Goal: Find specific fact: Find specific fact

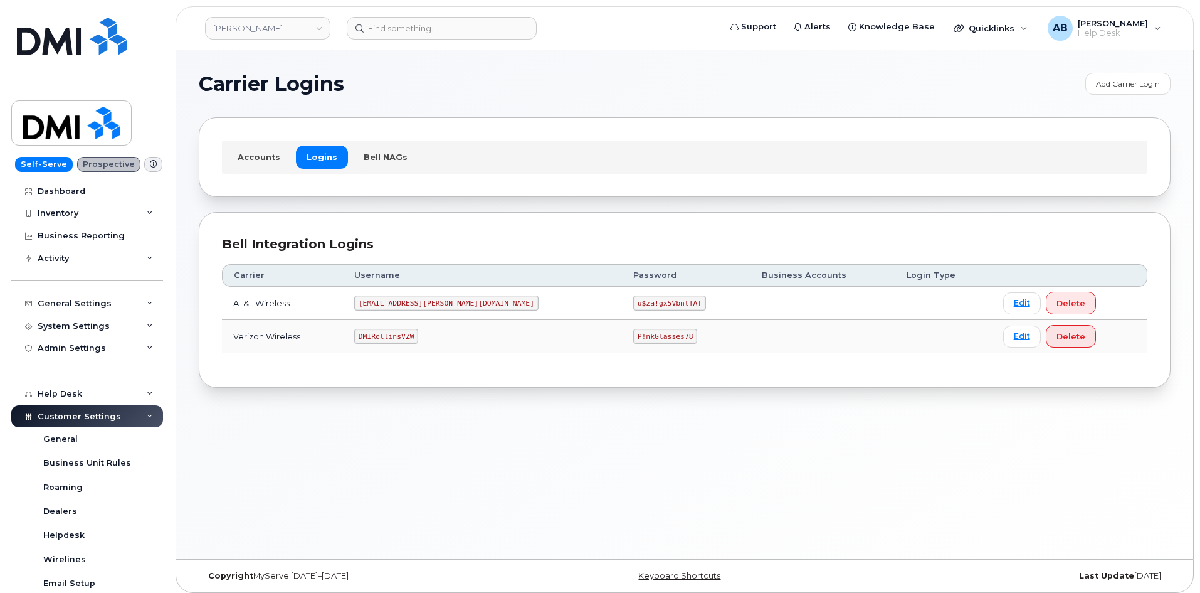
click at [403, 338] on code "DMIRollinsVZW" at bounding box center [386, 336] width 64 height 15
click at [405, 338] on code "DMIRollinsVZW" at bounding box center [386, 336] width 64 height 15
copy code "DMIRollinsVZW"
click at [633, 336] on code "P!nkGlasses78" at bounding box center [665, 336] width 64 height 15
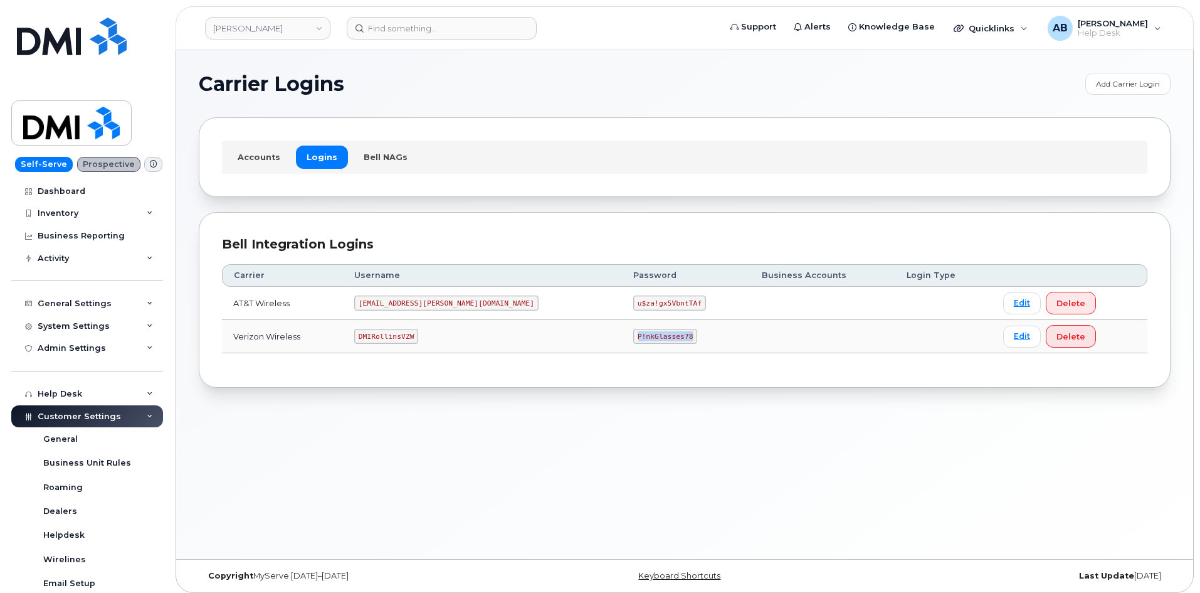
click at [633, 336] on code "P!nkGlasses78" at bounding box center [665, 336] width 64 height 15
copy code "P!nkGlasses78"
